Goal: Check status: Check status

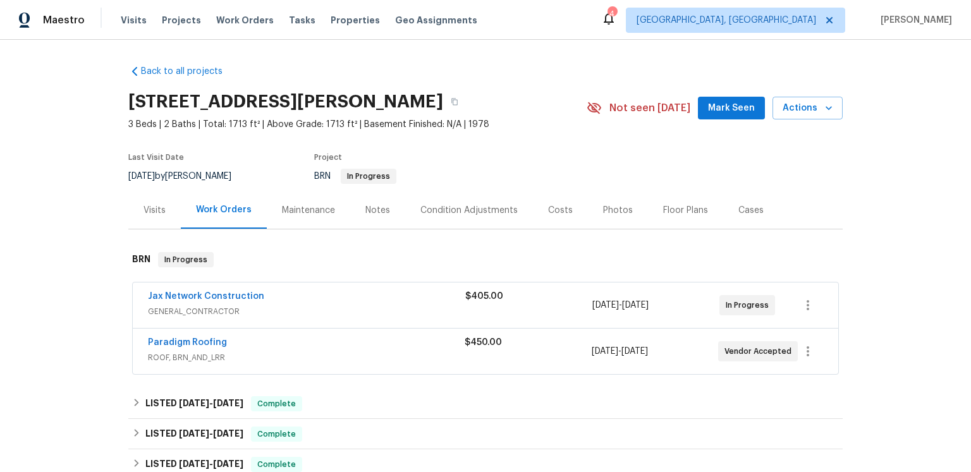
scroll to position [78, 0]
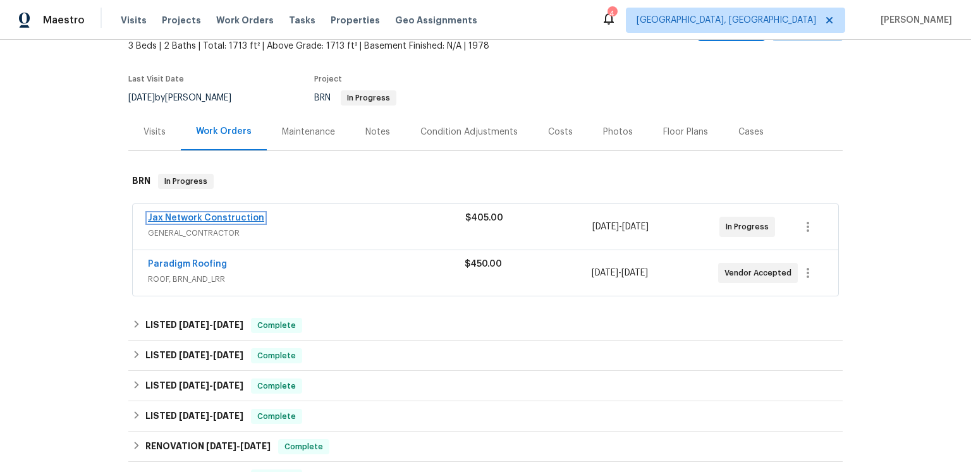
click at [239, 222] on link "Jax Network Construction" at bounding box center [206, 218] width 116 height 9
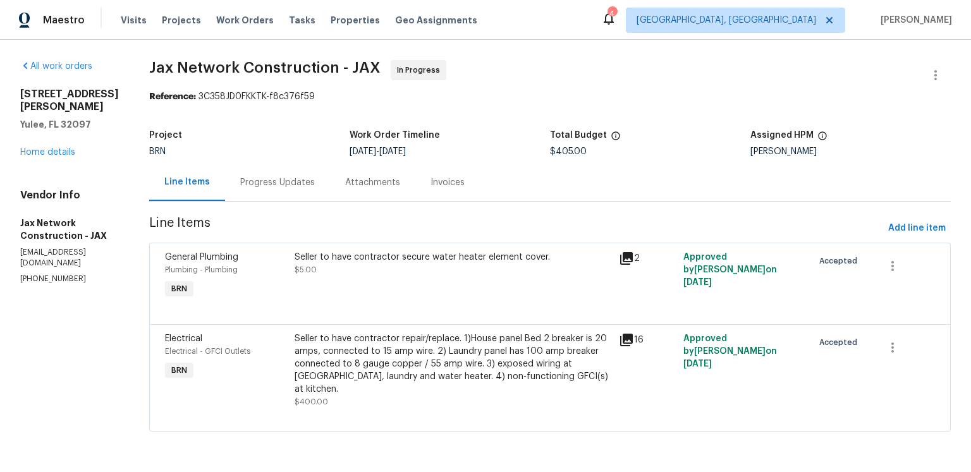
scroll to position [62, 0]
click at [312, 176] on div "Progress Updates" at bounding box center [277, 182] width 75 height 13
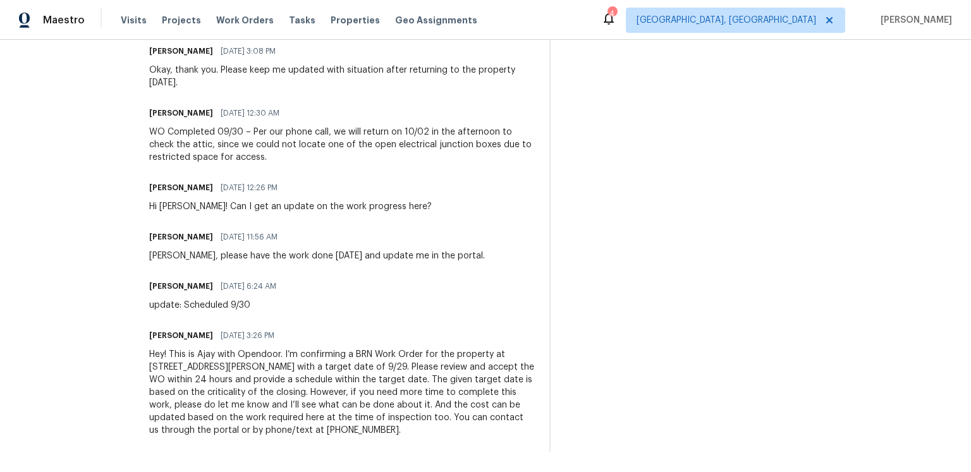
scroll to position [473, 0]
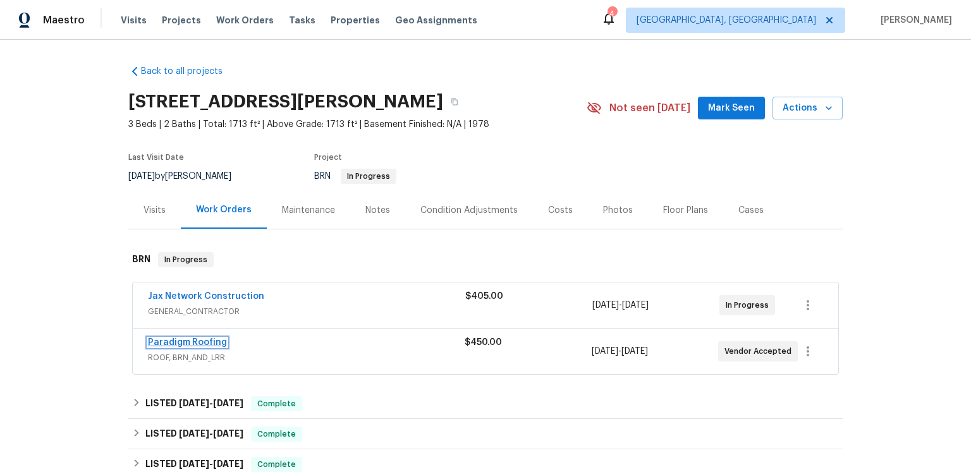
click at [225, 347] on link "Paradigm Roofing" at bounding box center [187, 342] width 79 height 9
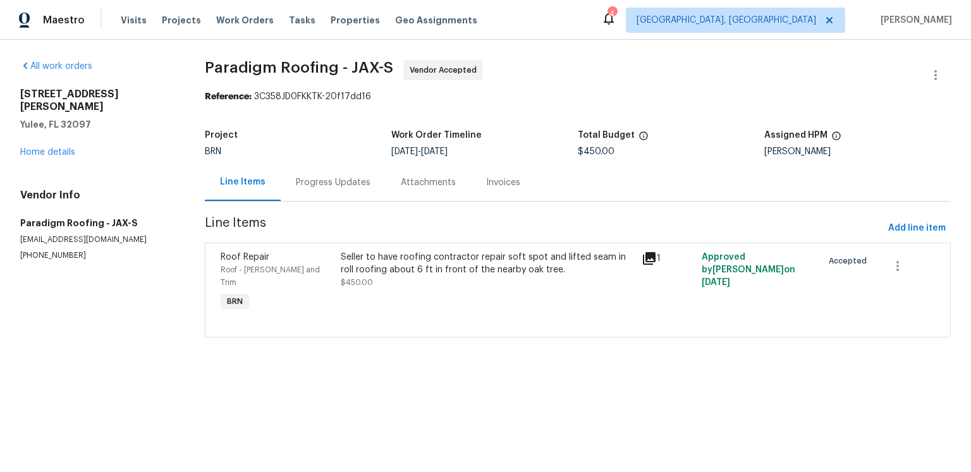
click at [370, 189] on div "Progress Updates" at bounding box center [333, 182] width 75 height 13
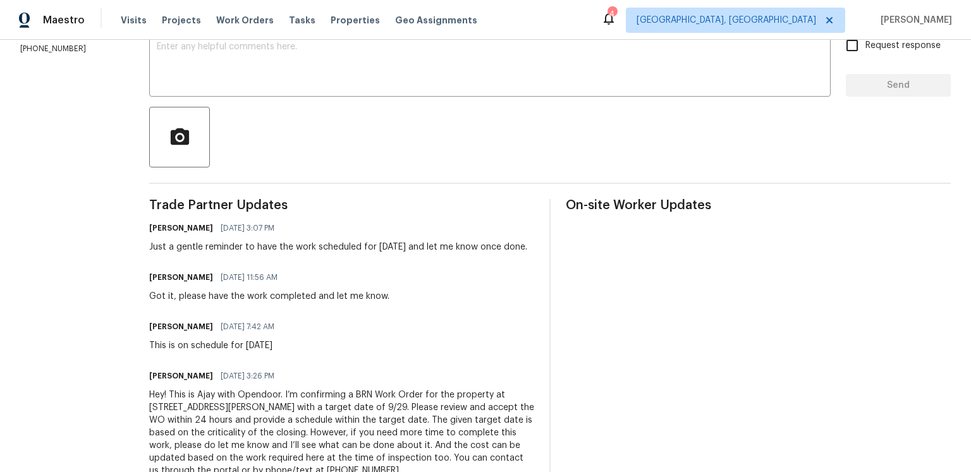
scroll to position [400, 0]
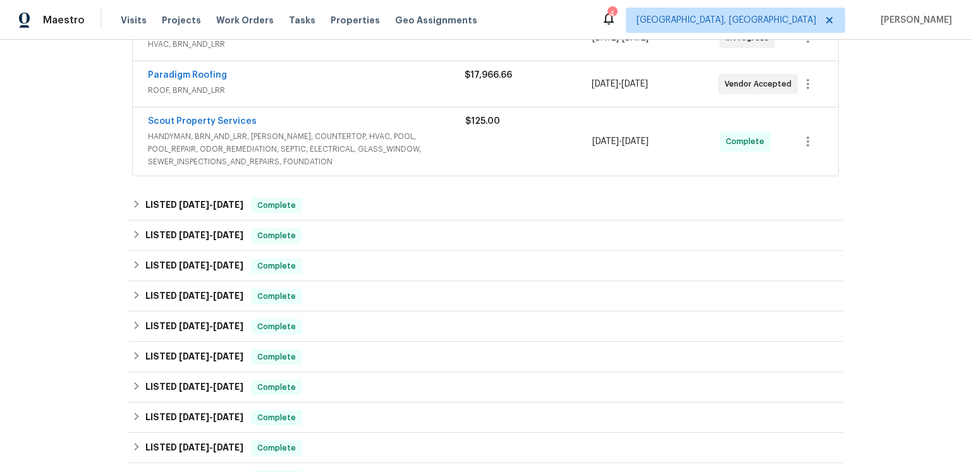
scroll to position [255, 0]
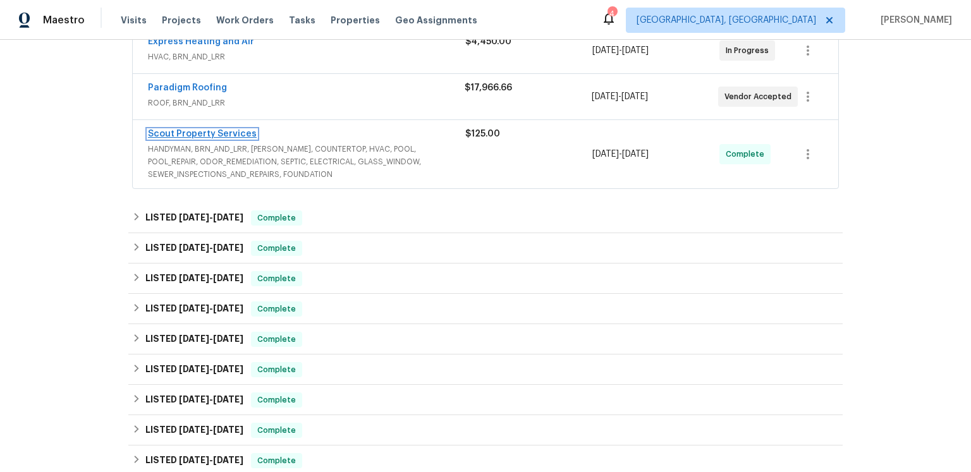
click at [235, 138] on link "Scout Property Services" at bounding box center [202, 134] width 109 height 9
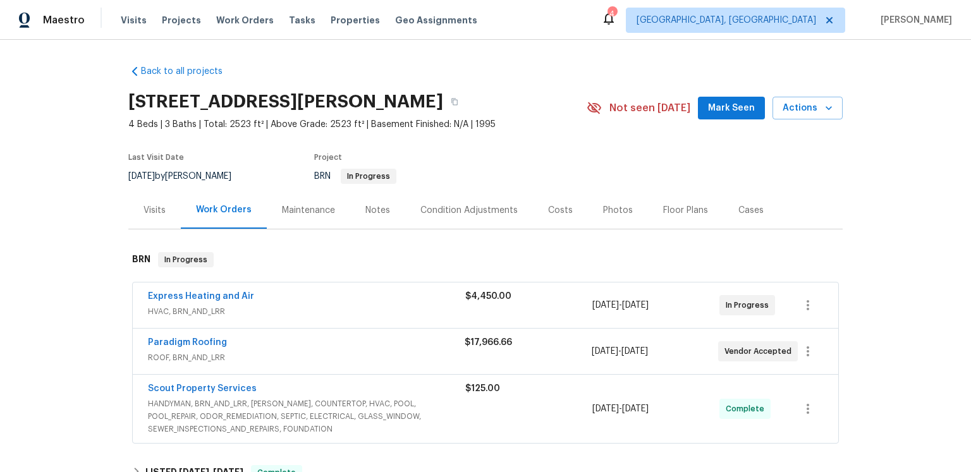
scroll to position [210, 0]
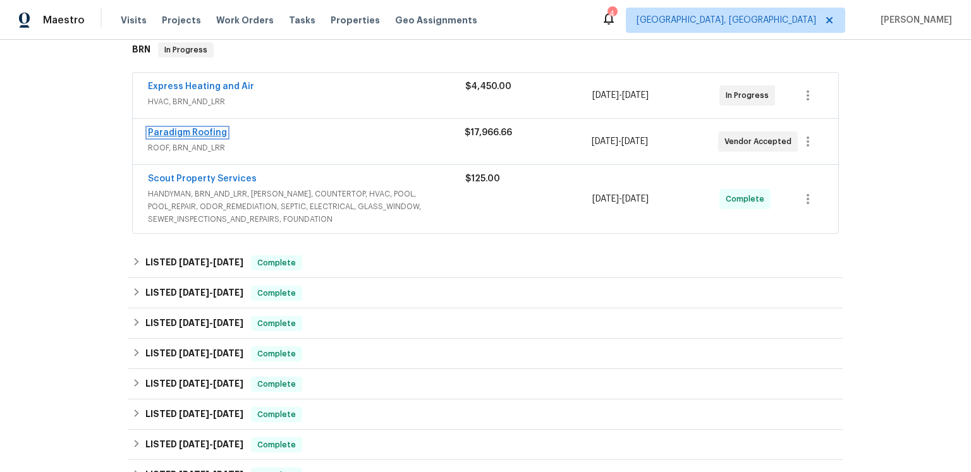
click at [221, 137] on link "Paradigm Roofing" at bounding box center [187, 132] width 79 height 9
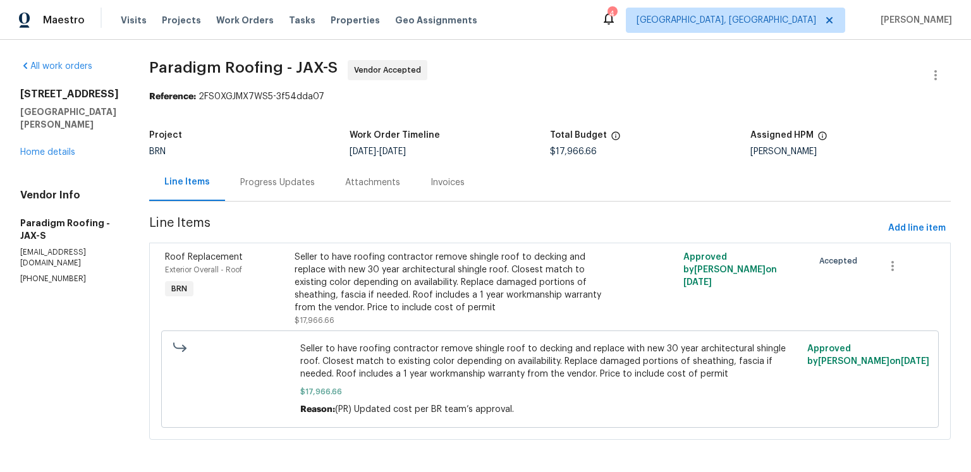
click at [315, 189] on div "Progress Updates" at bounding box center [277, 182] width 75 height 13
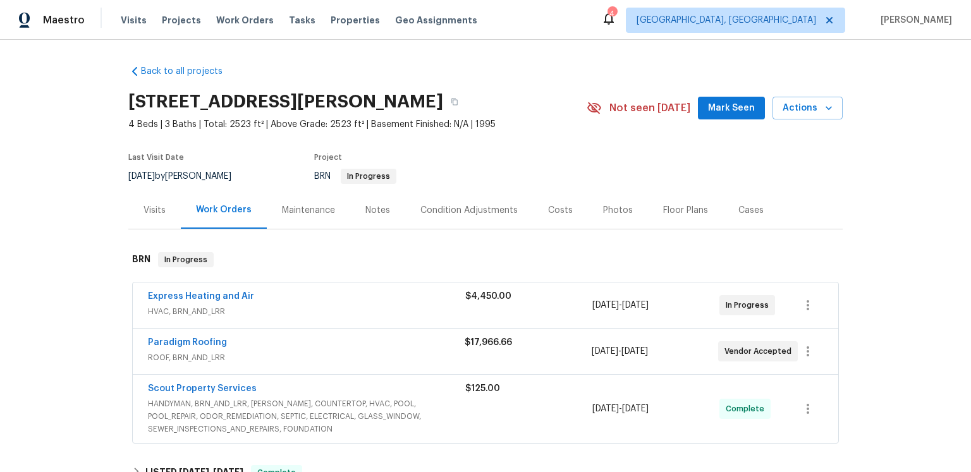
scroll to position [64, 0]
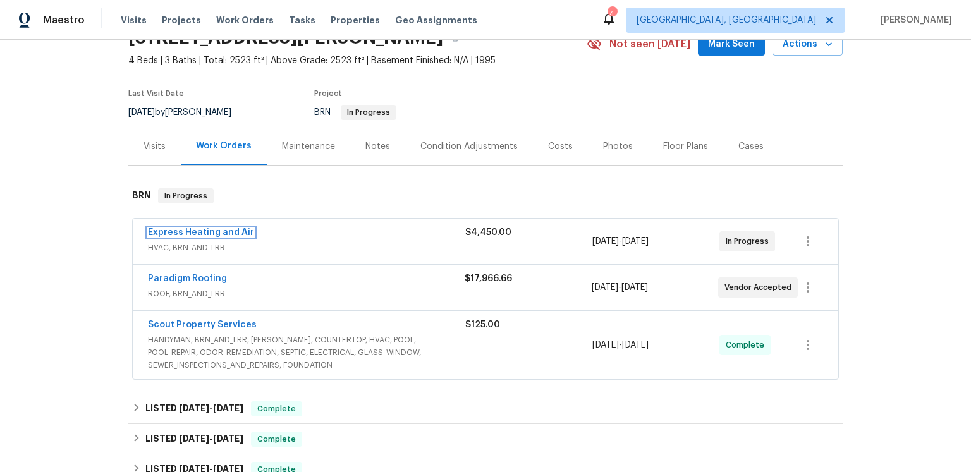
click at [254, 237] on link "Express Heating and Air" at bounding box center [201, 232] width 106 height 9
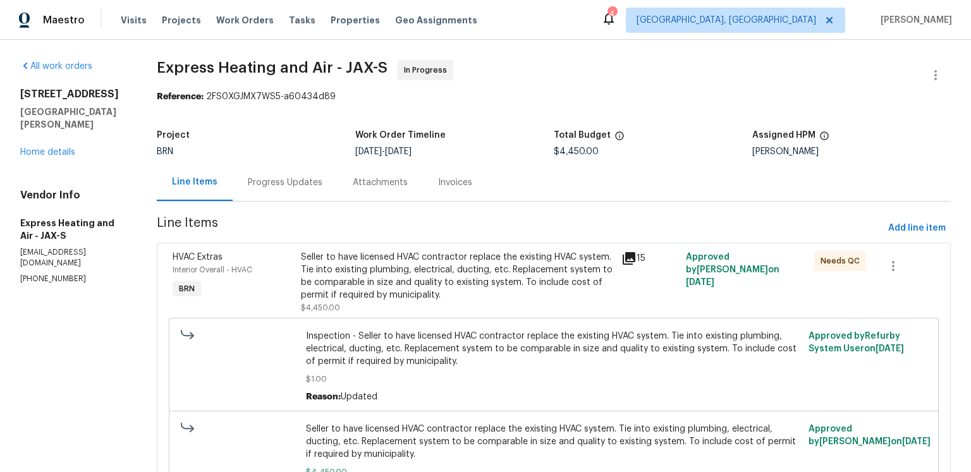
click at [322, 189] on div "Progress Updates" at bounding box center [285, 182] width 75 height 13
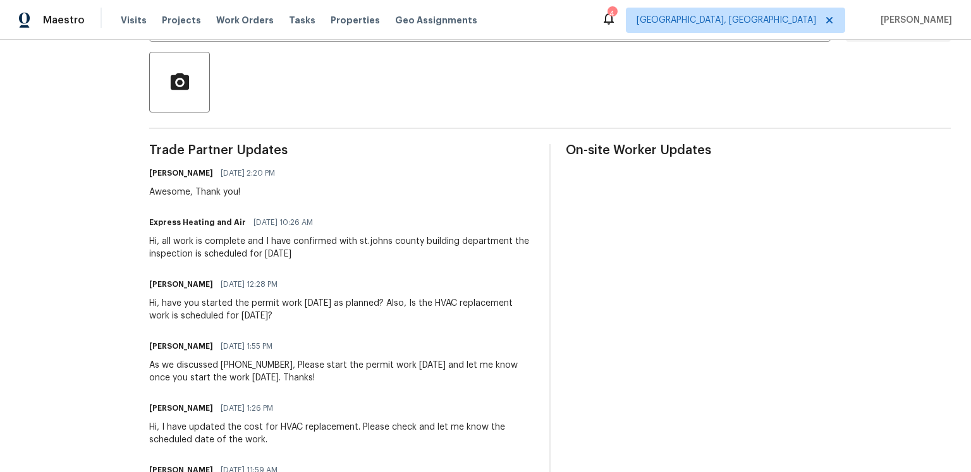
scroll to position [81, 0]
